Goal: Connect with others: Connect with others

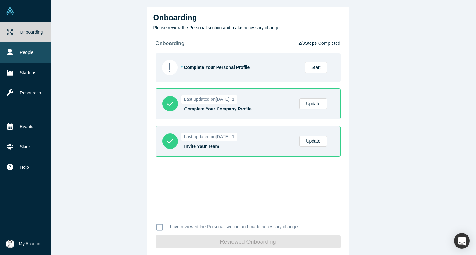
click at [11, 52] on icon at bounding box center [10, 52] width 7 height 7
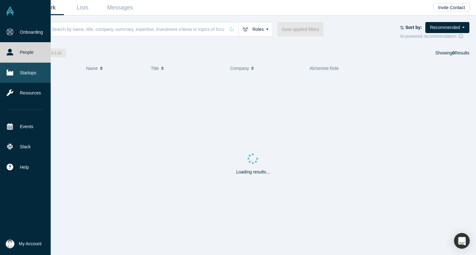
click at [25, 74] on link "Startups" at bounding box center [25, 73] width 51 height 20
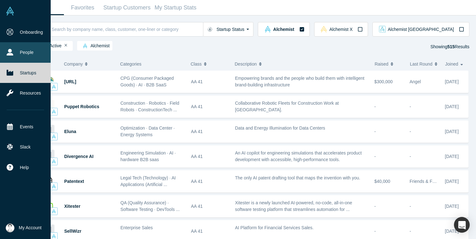
click at [29, 52] on link "People" at bounding box center [25, 52] width 51 height 20
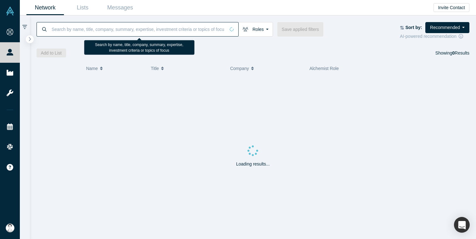
click at [168, 32] on input at bounding box center [138, 29] width 174 height 15
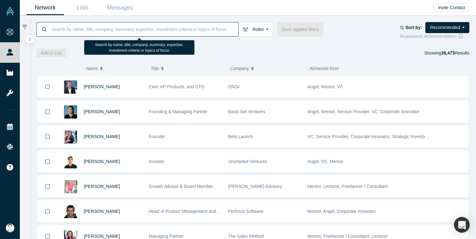
click at [170, 31] on input at bounding box center [144, 29] width 187 height 15
type input "r"
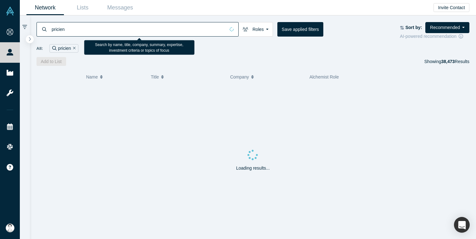
type input "pricieng"
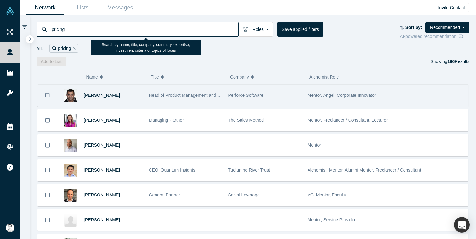
click at [158, 94] on span "Head of Product Management and Design" at bounding box center [190, 95] width 82 height 5
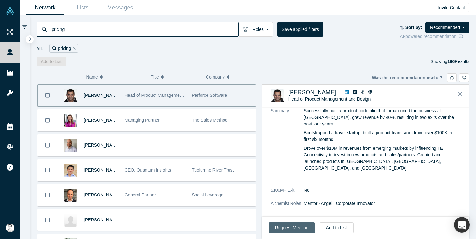
scroll to position [43, 0]
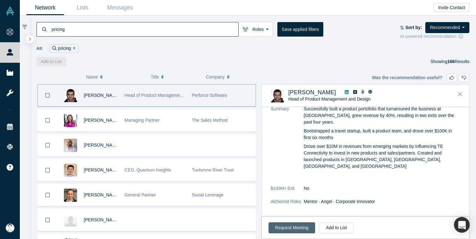
click at [291, 229] on button "Request Meeting" at bounding box center [292, 227] width 47 height 11
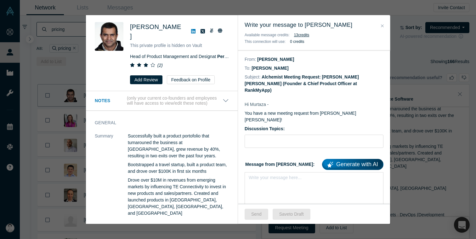
click at [383, 25] on icon "Close" at bounding box center [382, 26] width 3 height 4
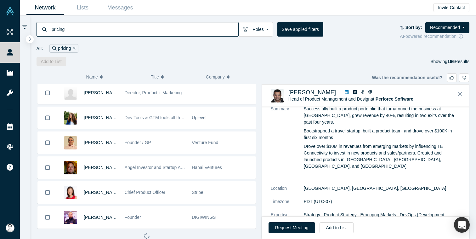
scroll to position [851, 0]
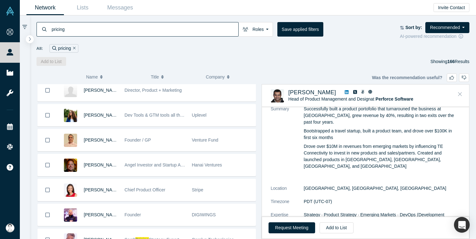
click at [462, 95] on button "Close" at bounding box center [459, 94] width 9 height 10
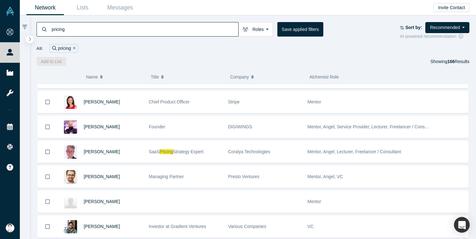
scroll to position [939, 0]
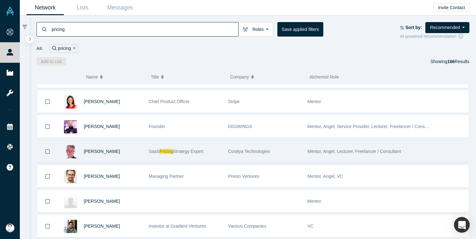
click at [202, 153] on span "Strategy Expert" at bounding box center [188, 151] width 31 height 5
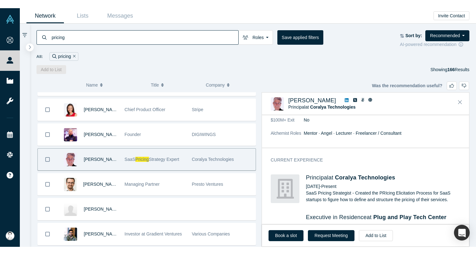
scroll to position [0, 0]
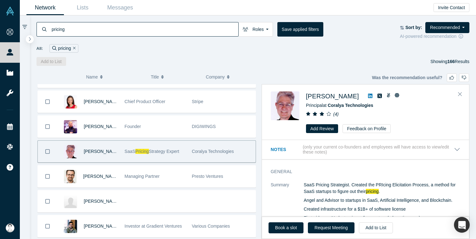
click at [368, 96] on icon at bounding box center [370, 95] width 4 height 5
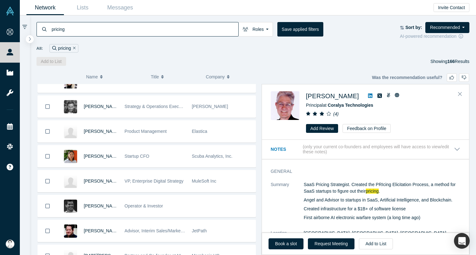
scroll to position [151, 0]
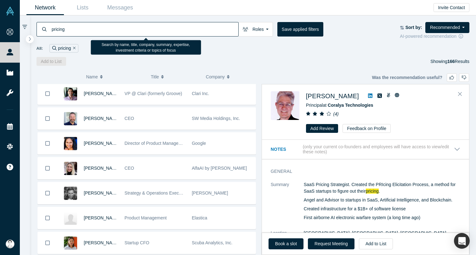
click at [105, 30] on input "pricing" at bounding box center [144, 29] width 187 height 15
paste input "MarTech"
type input "MarTech"
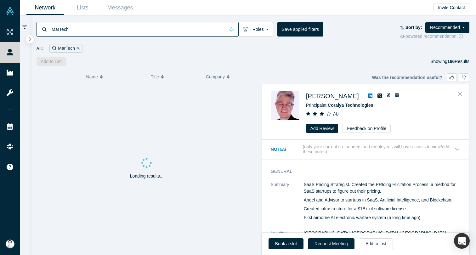
click at [463, 93] on button "Close" at bounding box center [459, 94] width 9 height 10
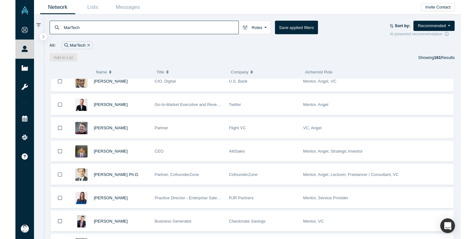
scroll to position [233, 0]
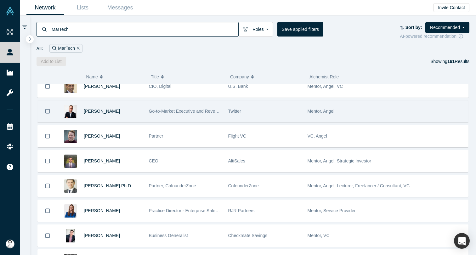
click at [245, 112] on div "Twitter" at bounding box center [264, 111] width 73 height 22
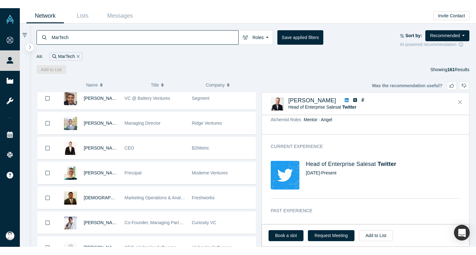
scroll to position [0, 0]
